Goal: Check status: Check status

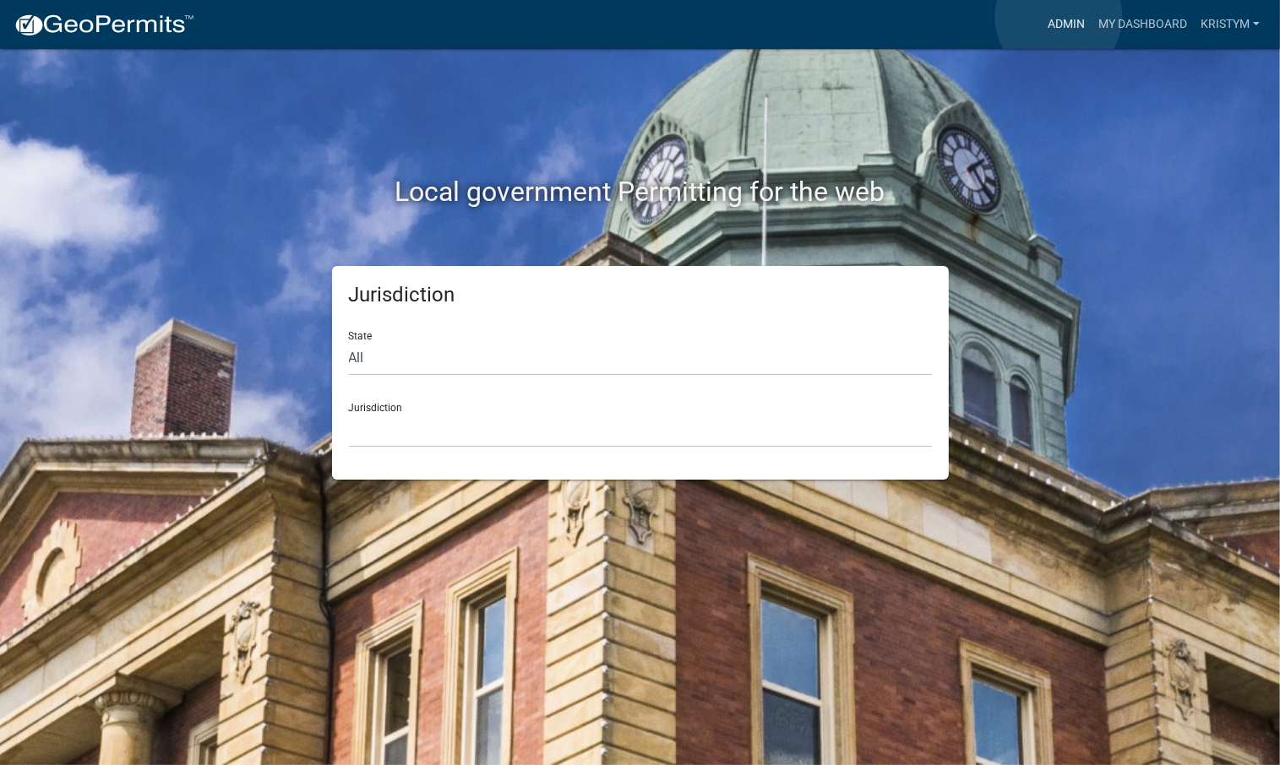
click at [1059, 17] on link "Admin" at bounding box center [1066, 24] width 51 height 32
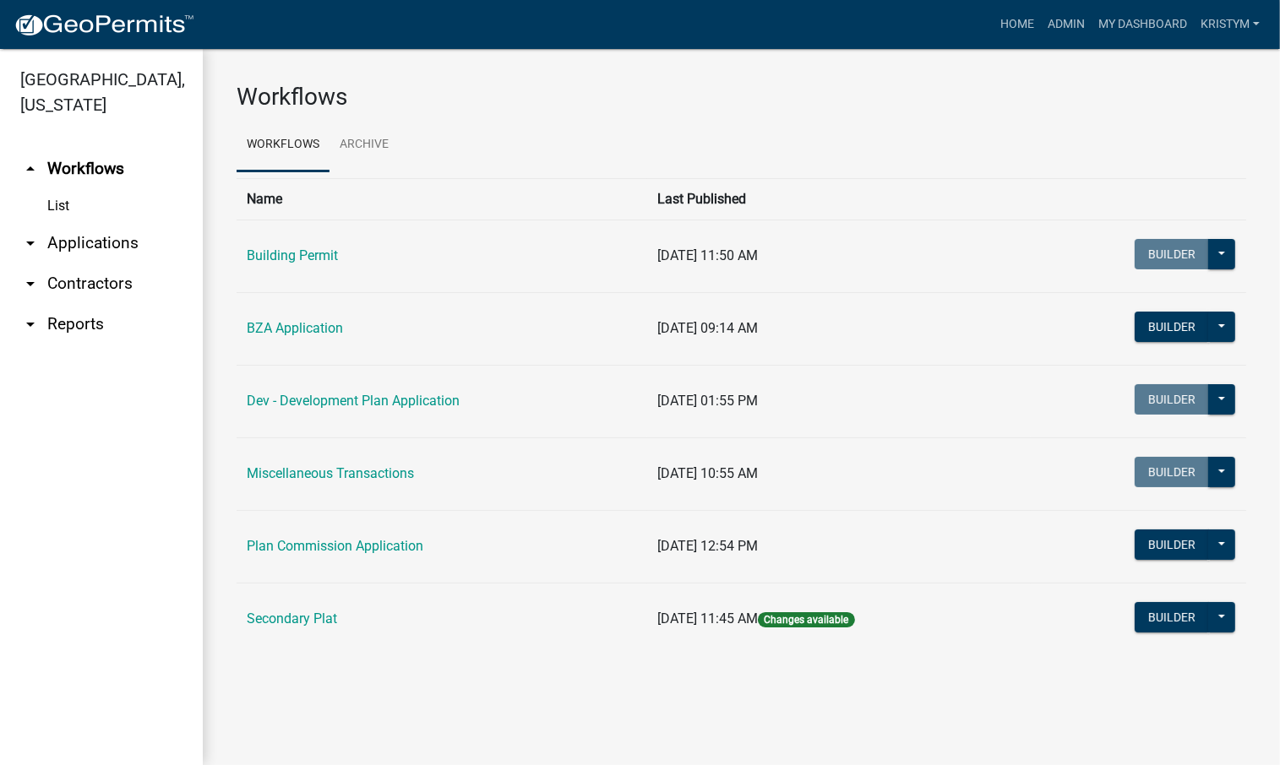
click at [58, 189] on link "List" at bounding box center [101, 206] width 203 height 34
click at [106, 223] on link "arrow_drop_down Applications" at bounding box center [101, 243] width 203 height 41
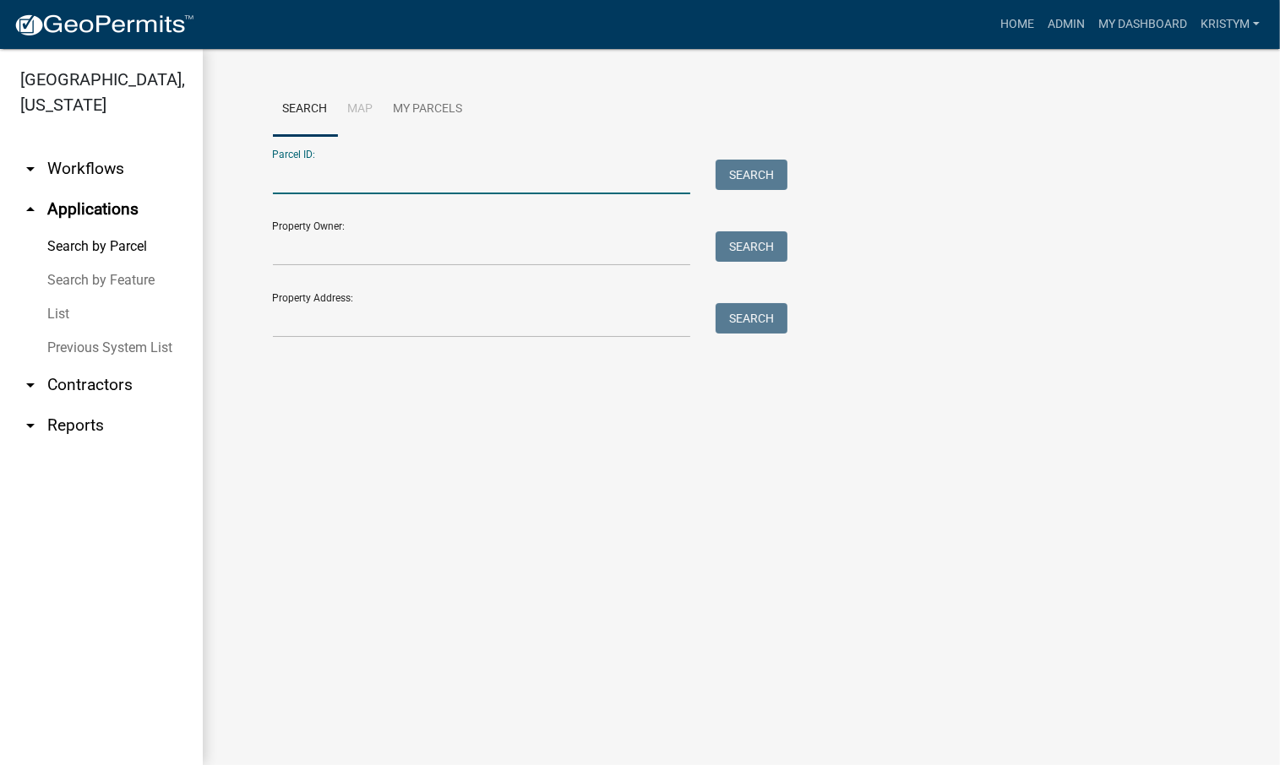
click at [369, 172] on input "Parcel ID:" at bounding box center [482, 177] width 418 height 35
click at [302, 237] on input "Property Owner:" at bounding box center [482, 249] width 418 height 35
click at [62, 297] on link "List" at bounding box center [101, 314] width 203 height 34
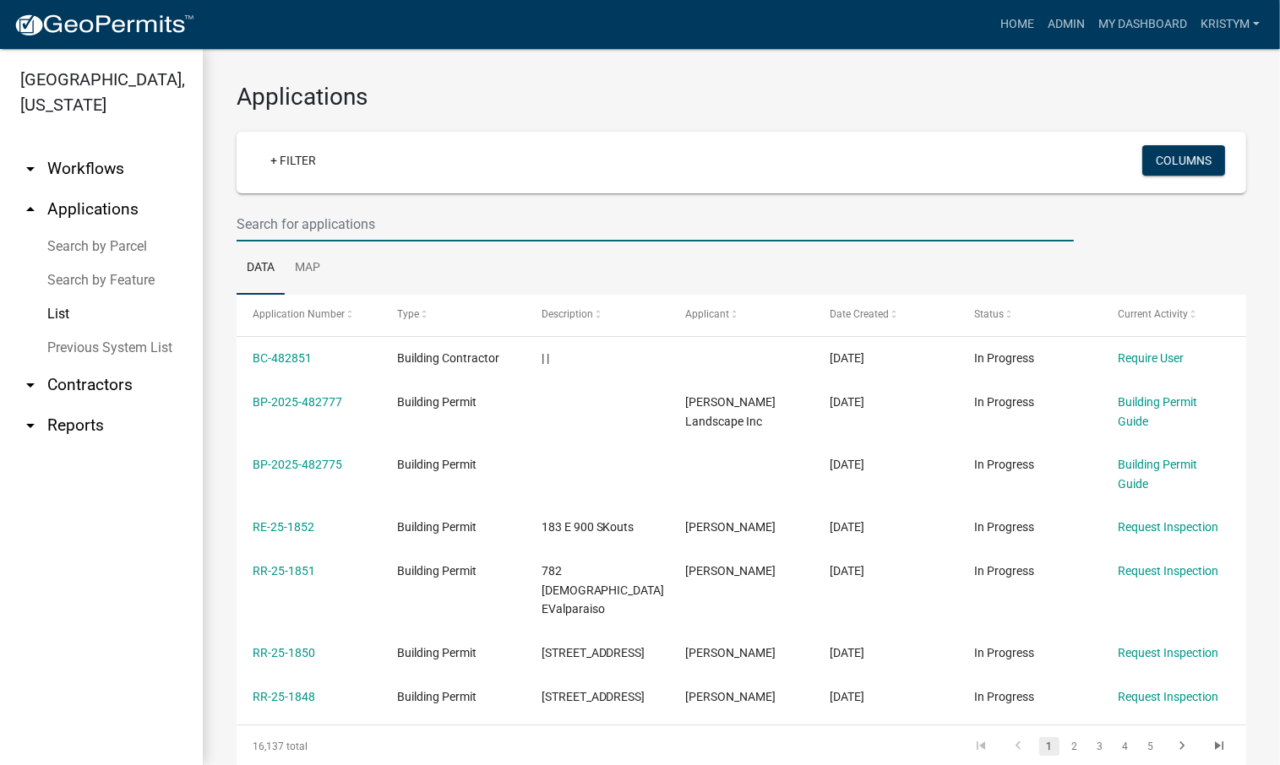
click at [342, 228] on input "text" at bounding box center [655, 224] width 837 height 35
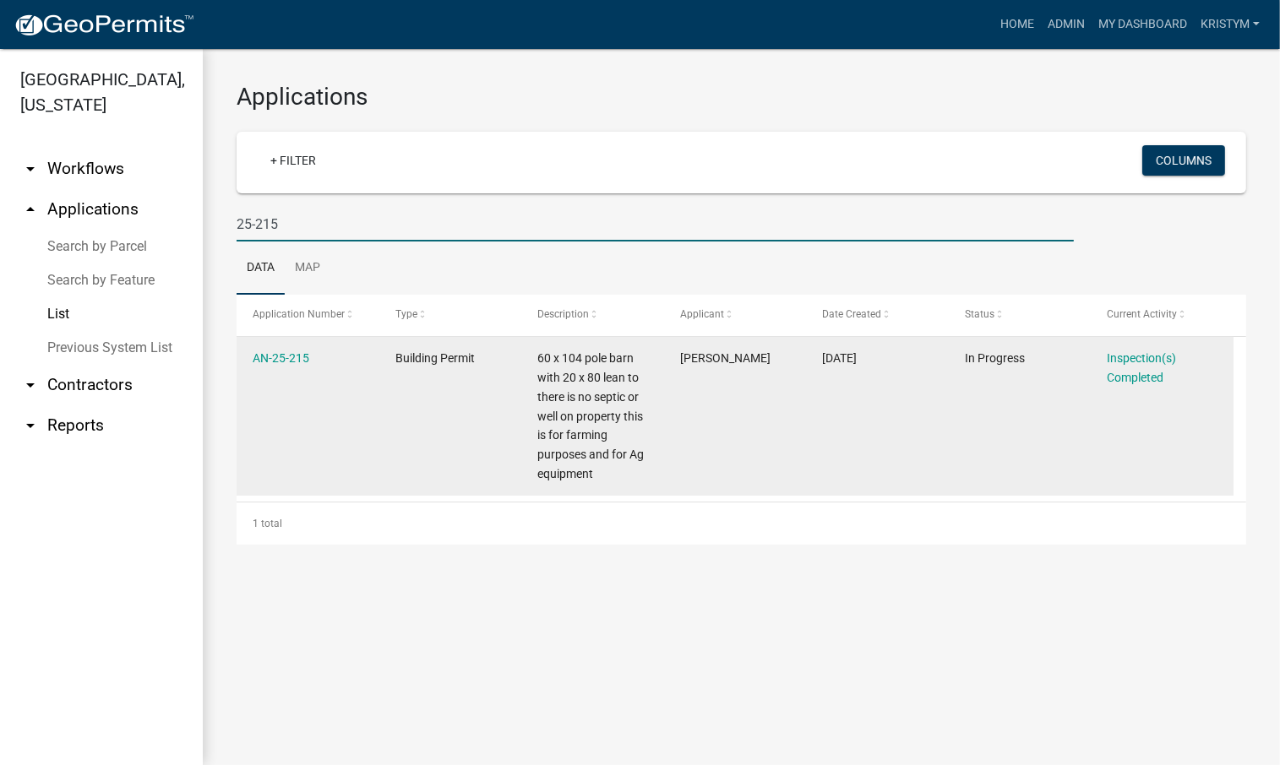
type input "25-215"
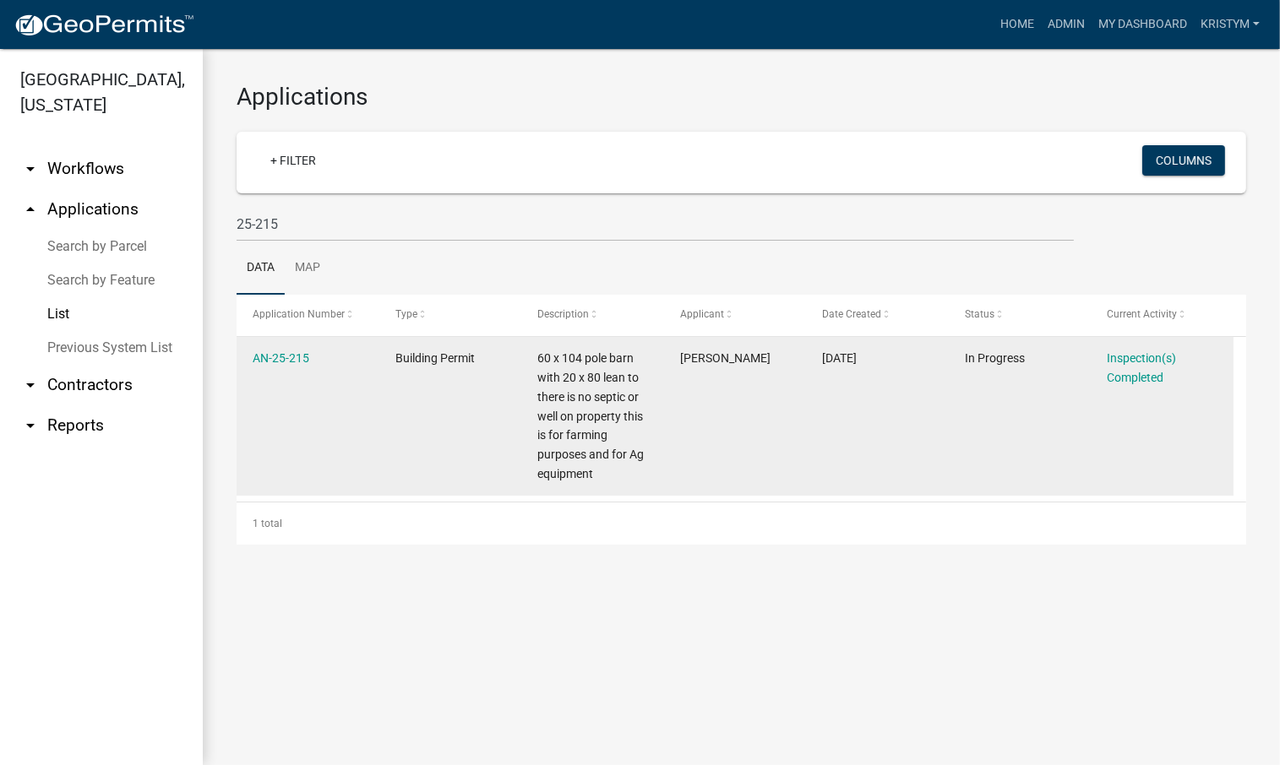
click at [681, 421] on datatable-body-cell "[PERSON_NAME]" at bounding box center [735, 416] width 143 height 159
